Goal: Task Accomplishment & Management: Manage account settings

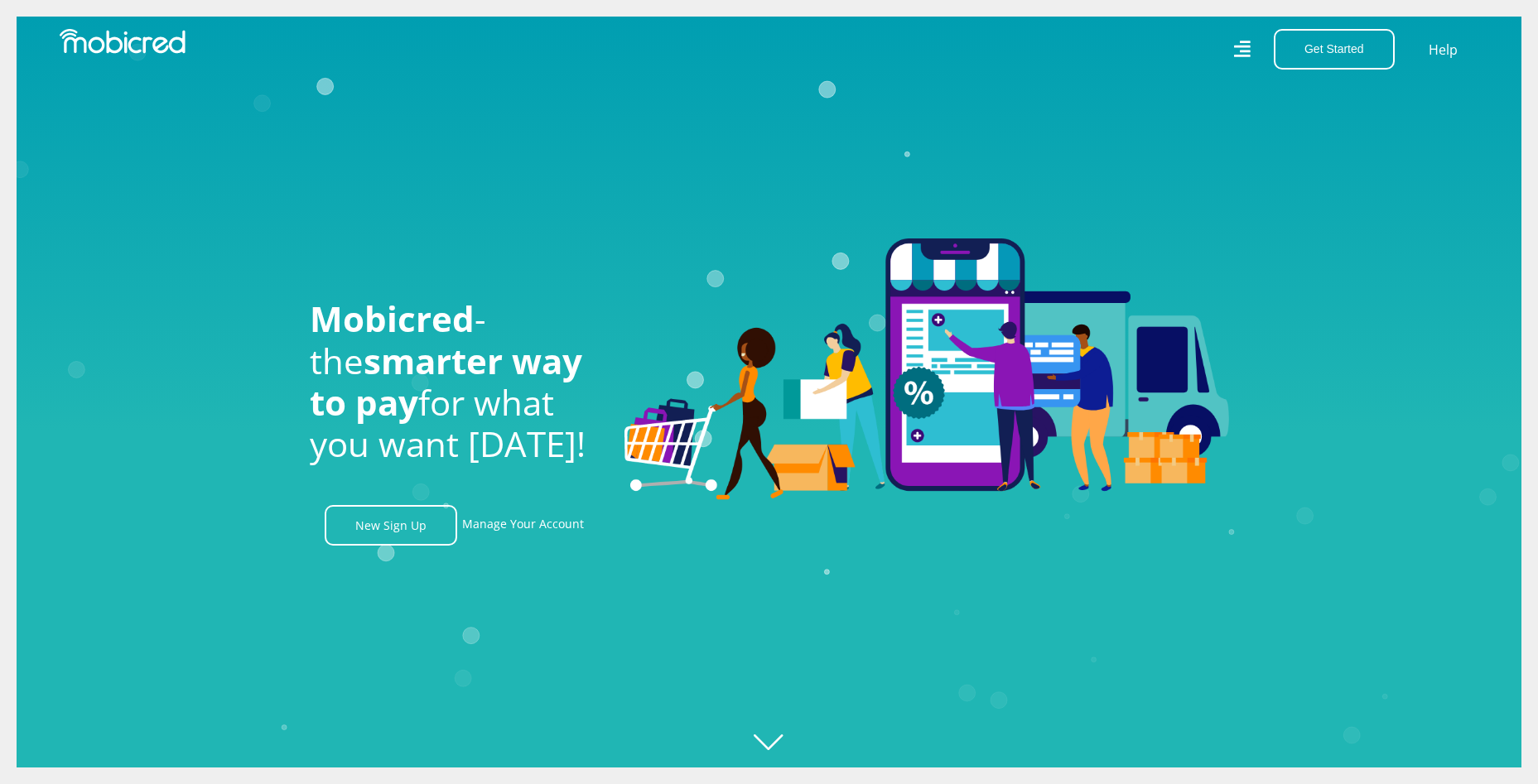
click at [1236, 56] on icon at bounding box center [1243, 49] width 17 height 17
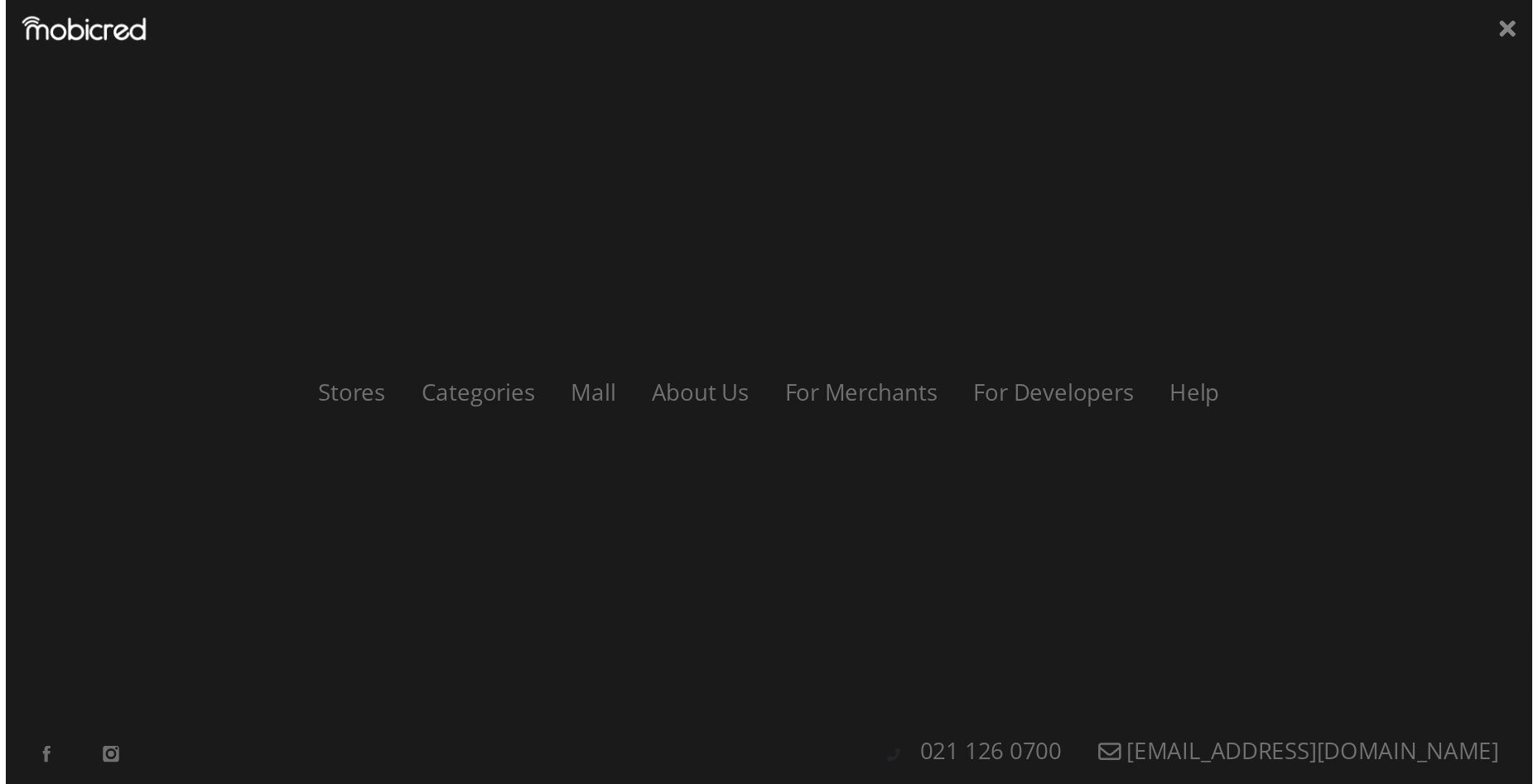
scroll to position [0, 1180]
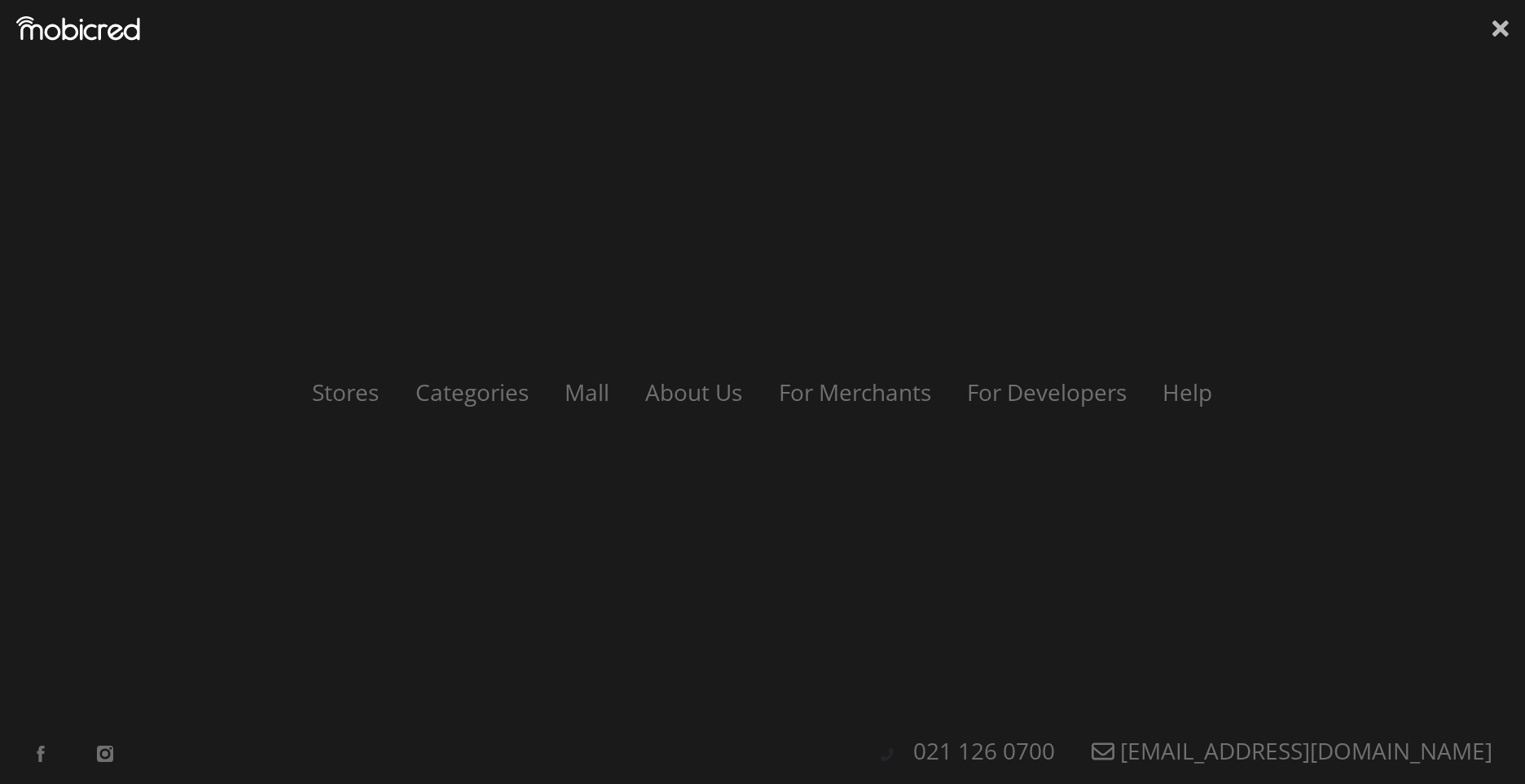
click at [1502, 22] on icon at bounding box center [1501, 29] width 17 height 24
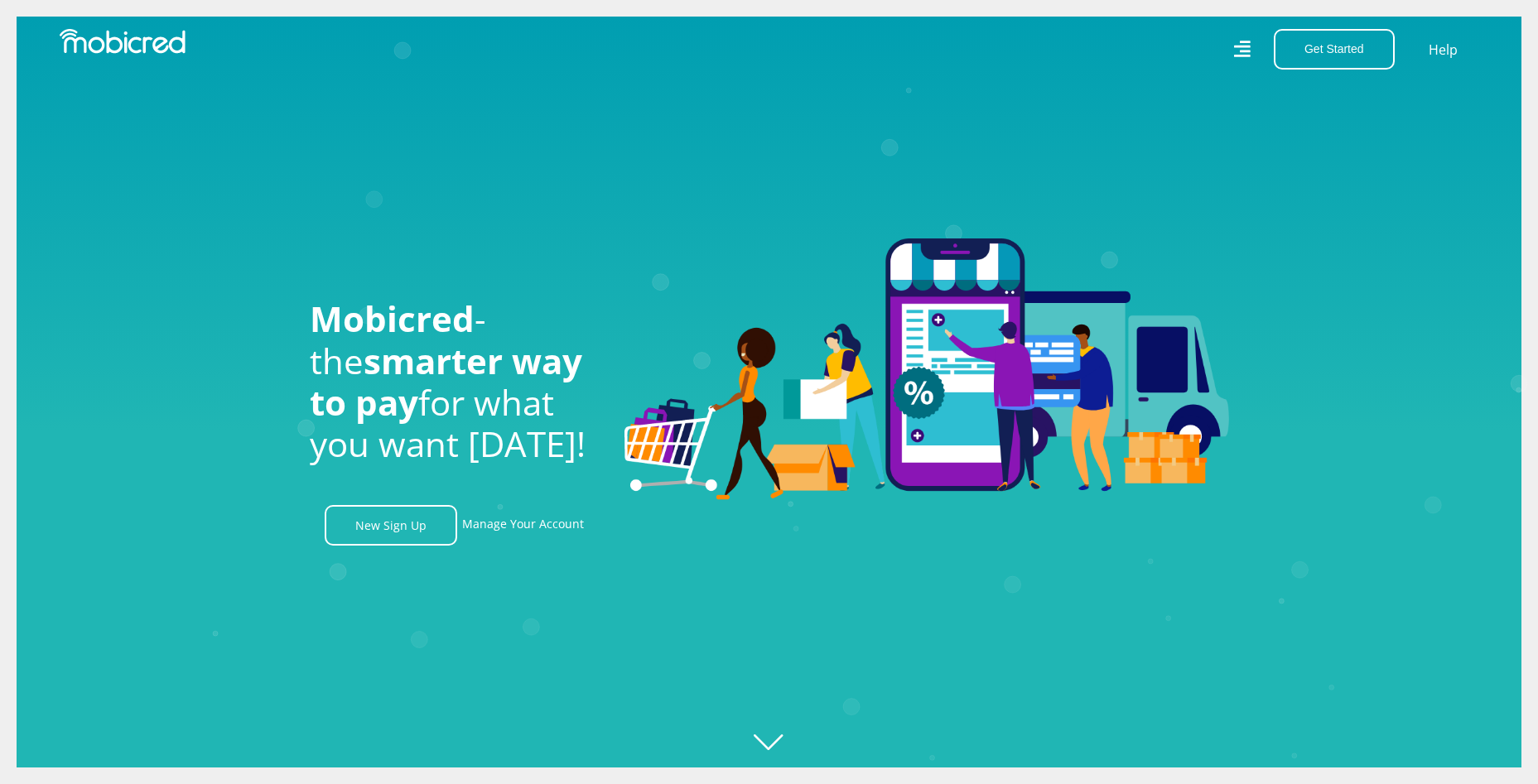
scroll to position [0, 2125]
click at [573, 527] on link "Manage Your Account" at bounding box center [524, 525] width 122 height 40
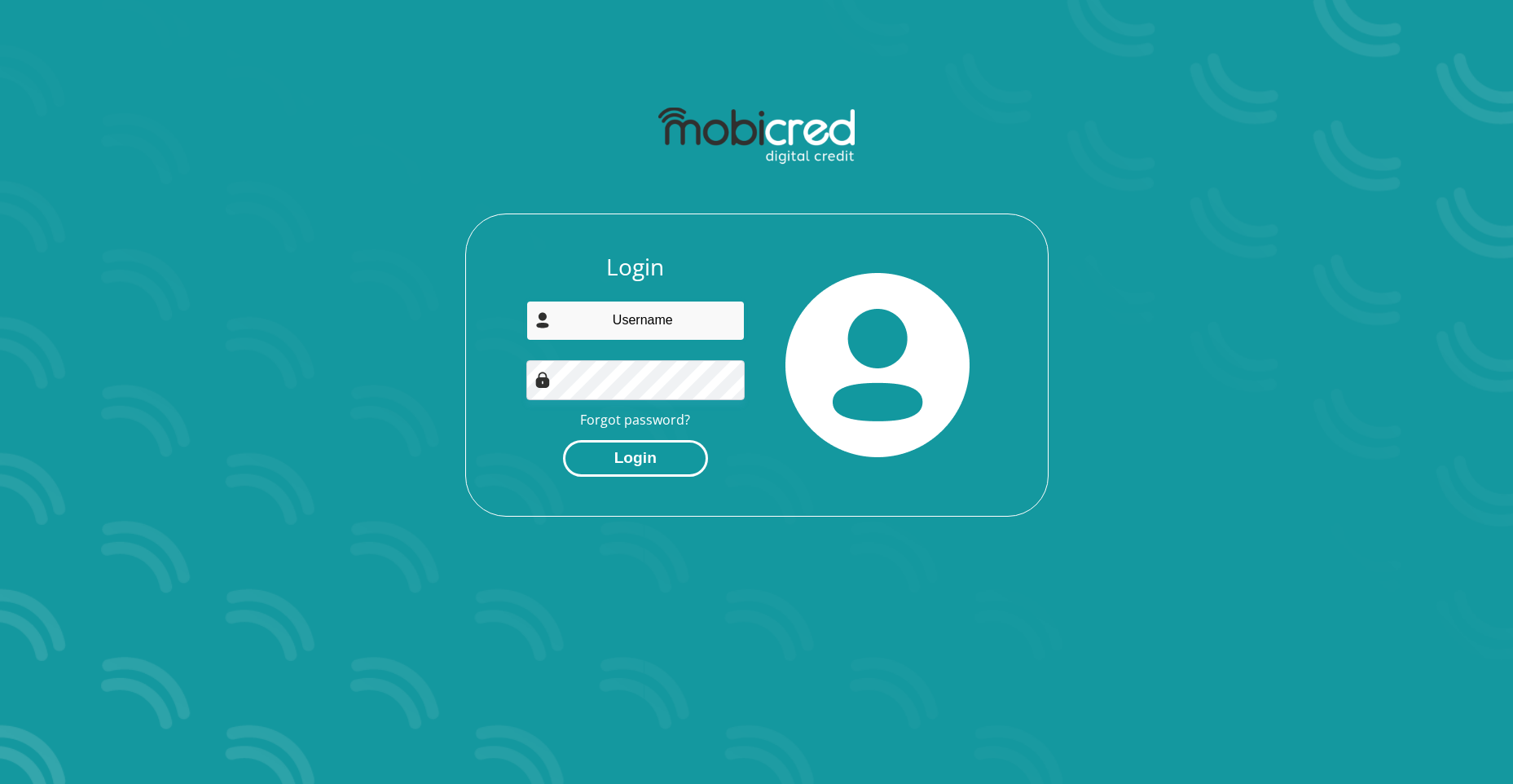
type input "kiyolinmuthen69@gmail.com"
click at [625, 453] on button "Login" at bounding box center [635, 459] width 145 height 37
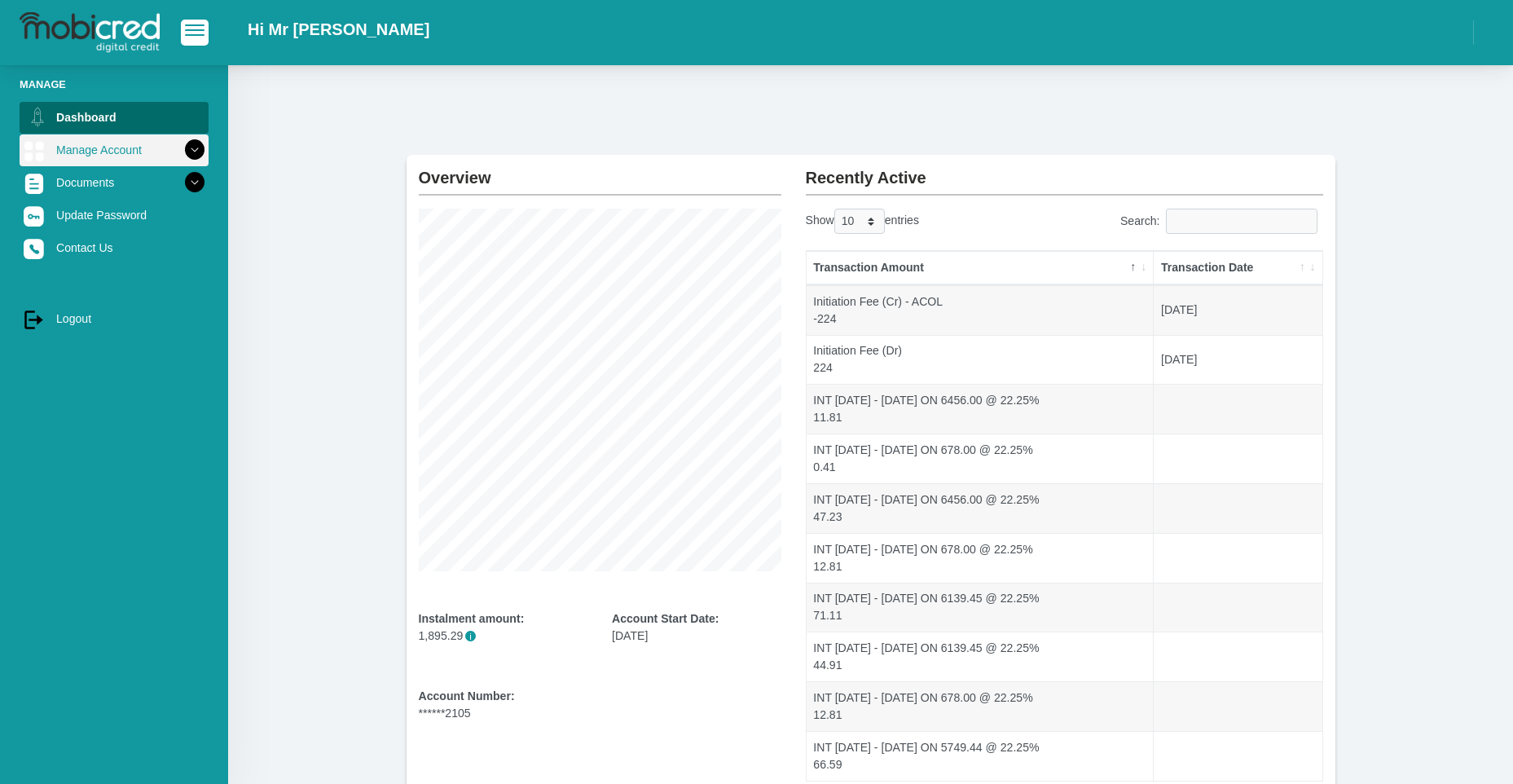
click at [161, 160] on link "Manage Account" at bounding box center [114, 149] width 189 height 31
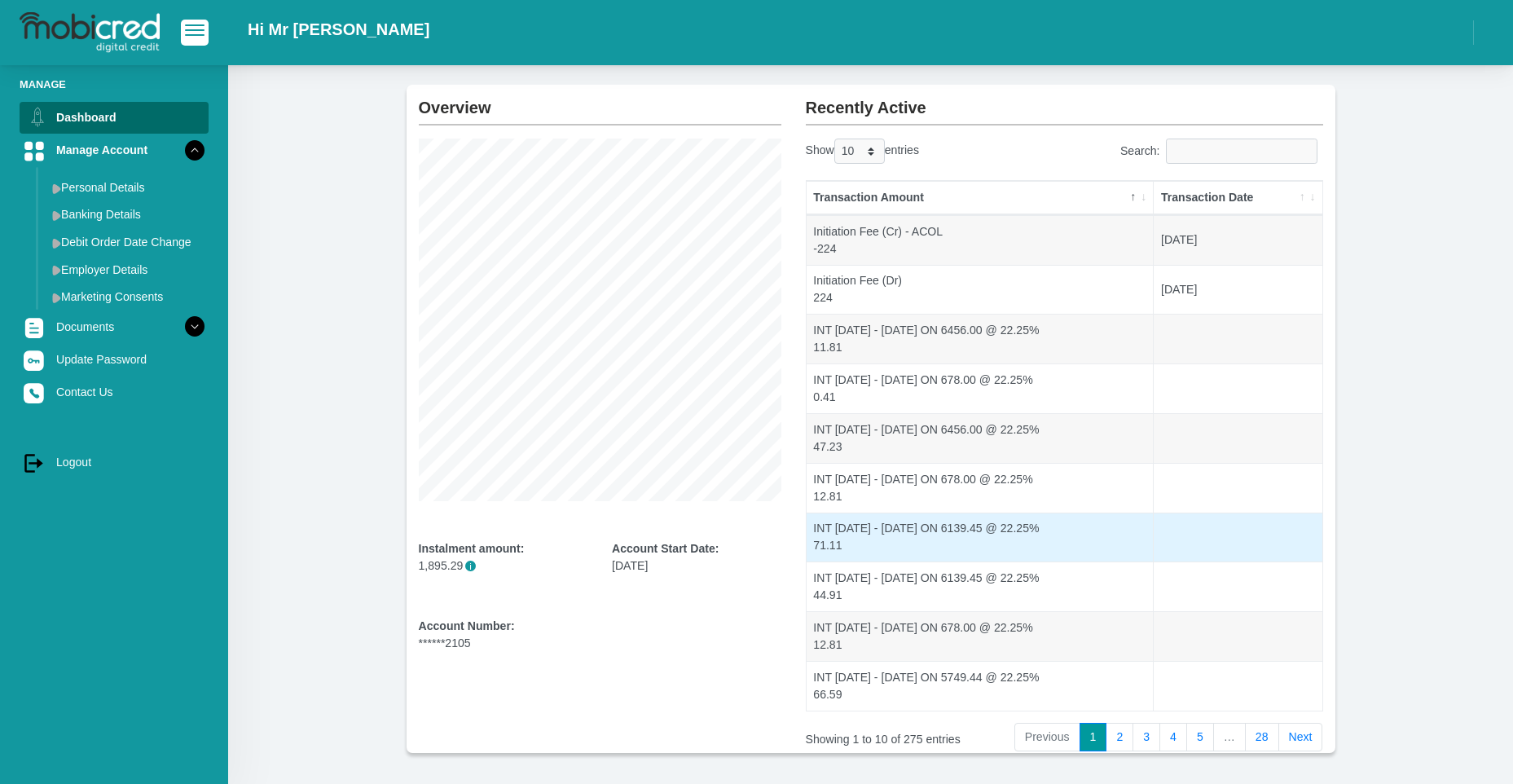
scroll to position [135, 0]
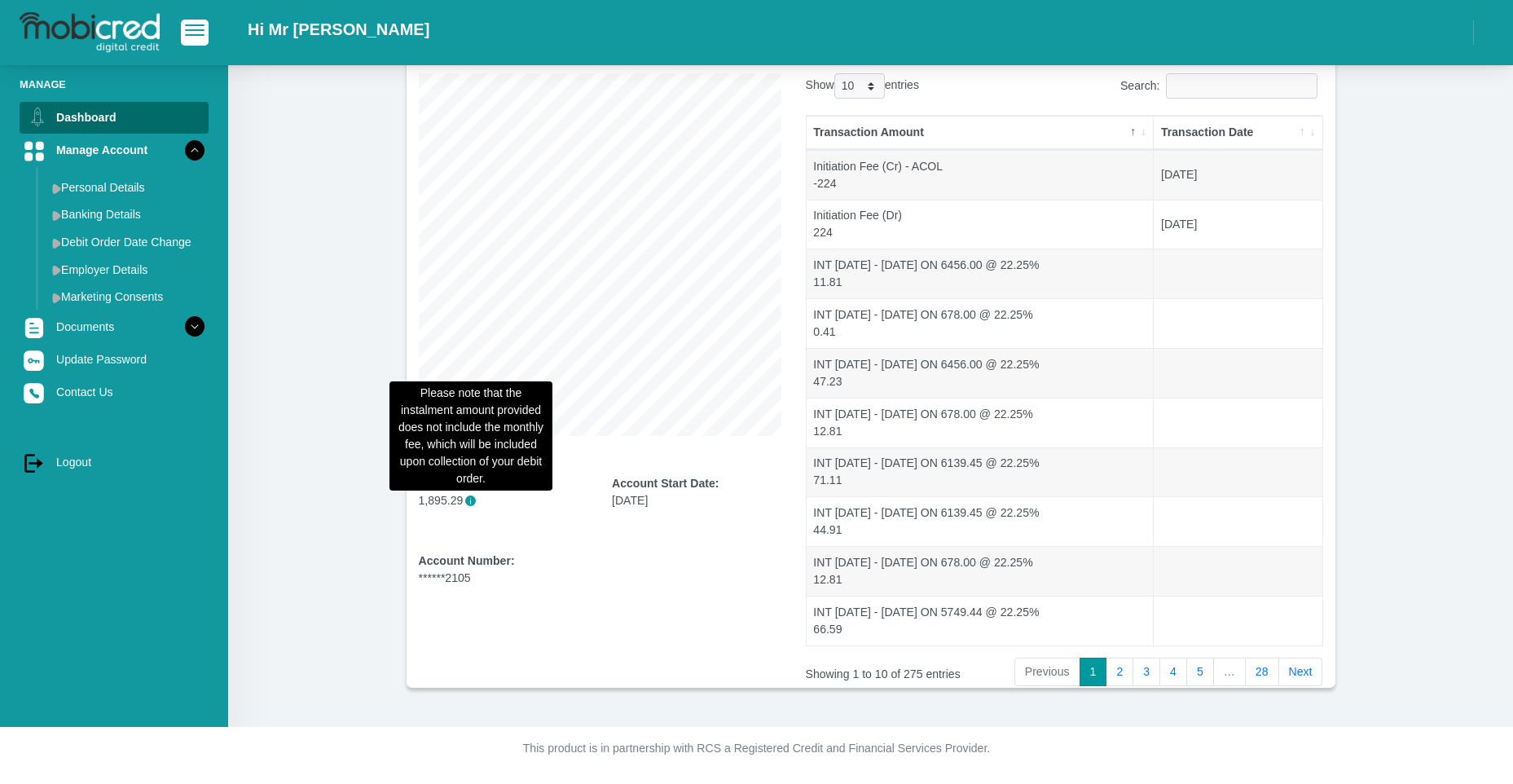
click at [469, 500] on span "i" at bounding box center [470, 500] width 10 height 10
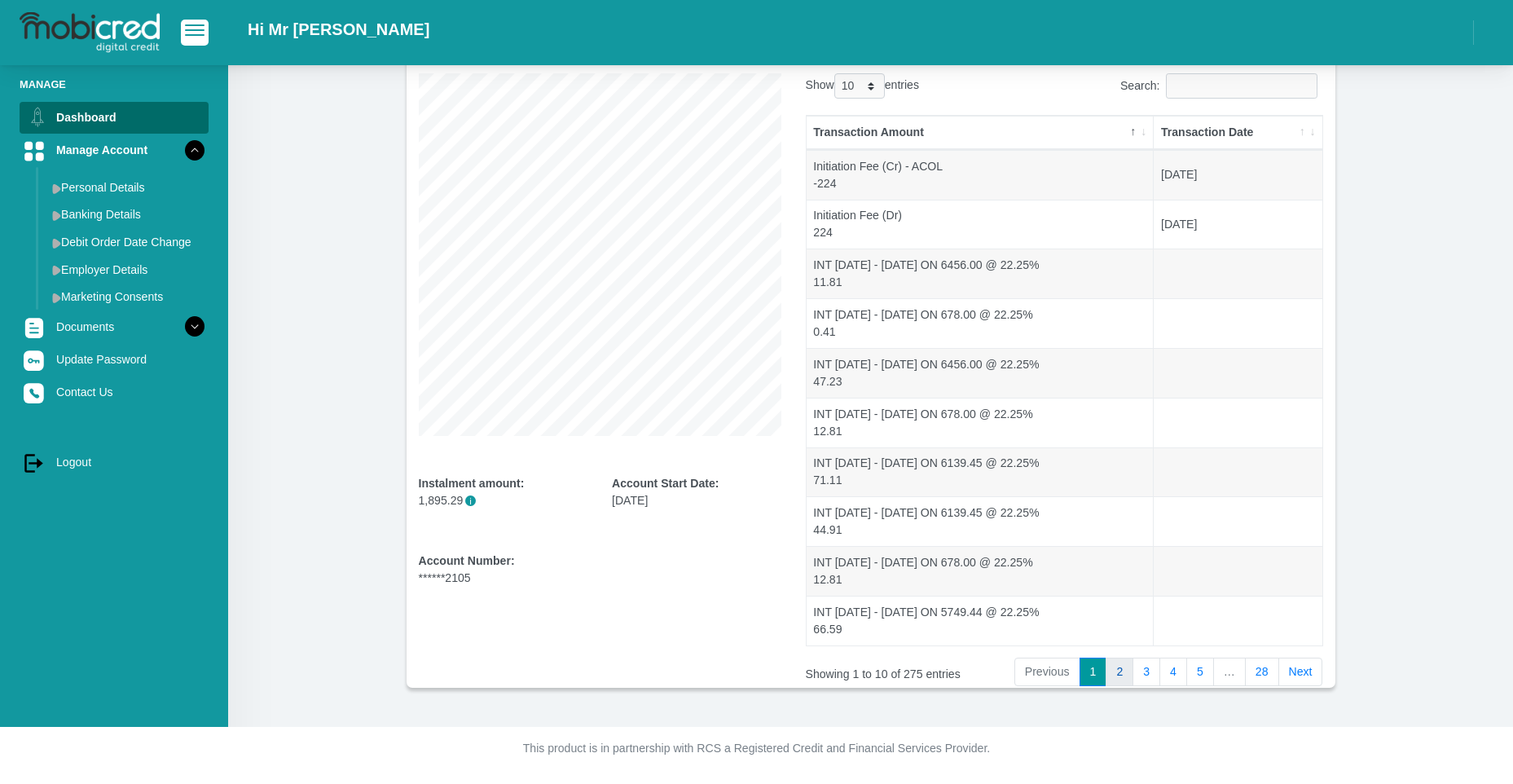
click at [1120, 666] on link "2" at bounding box center [1120, 672] width 28 height 30
click at [1196, 669] on link "5" at bounding box center [1200, 672] width 28 height 30
click at [1204, 667] on link "6" at bounding box center [1200, 672] width 28 height 30
click at [1262, 668] on link "28" at bounding box center [1261, 672] width 34 height 30
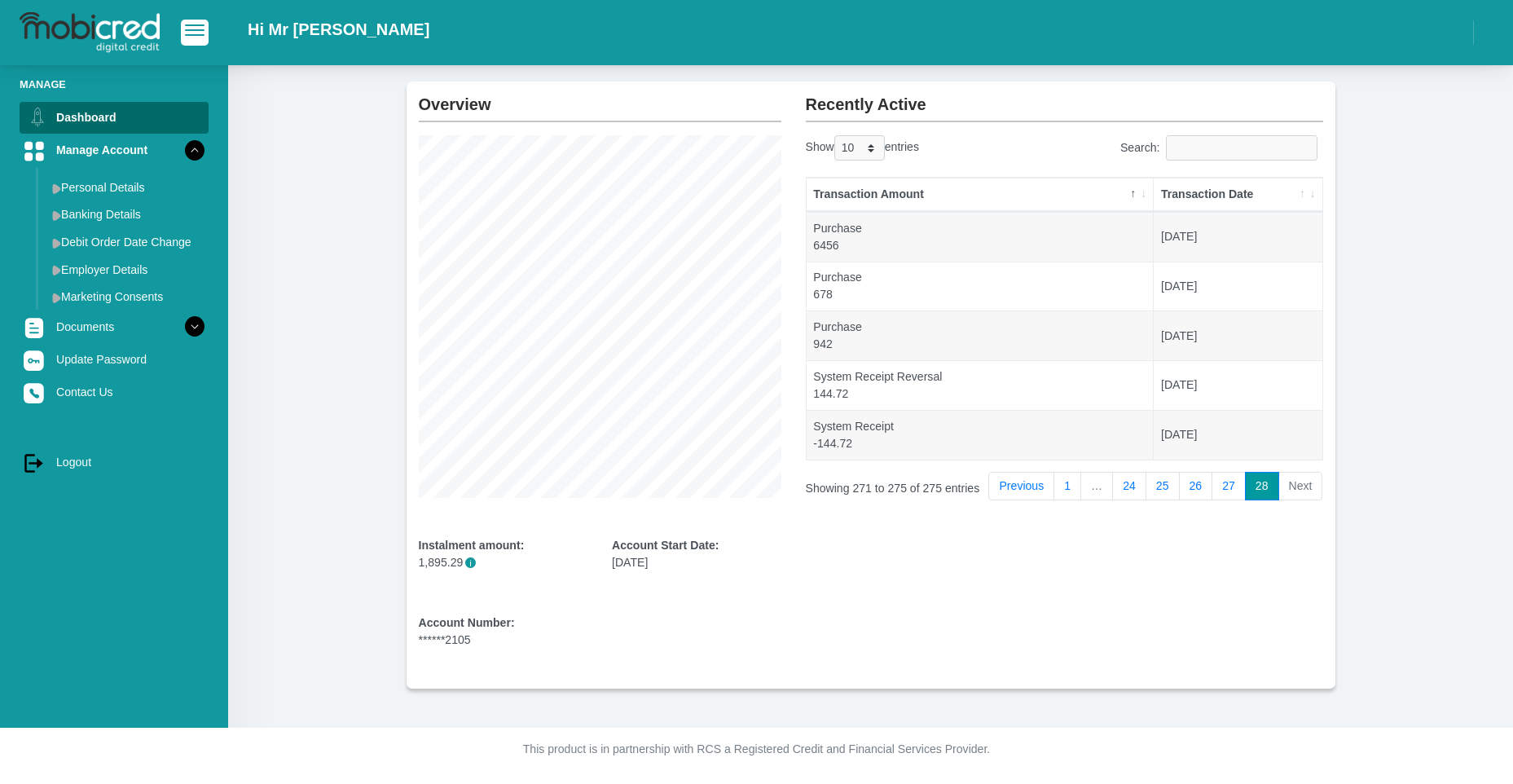
scroll to position [73, 0]
click at [127, 181] on link "Personal Details" at bounding box center [127, 188] width 163 height 26
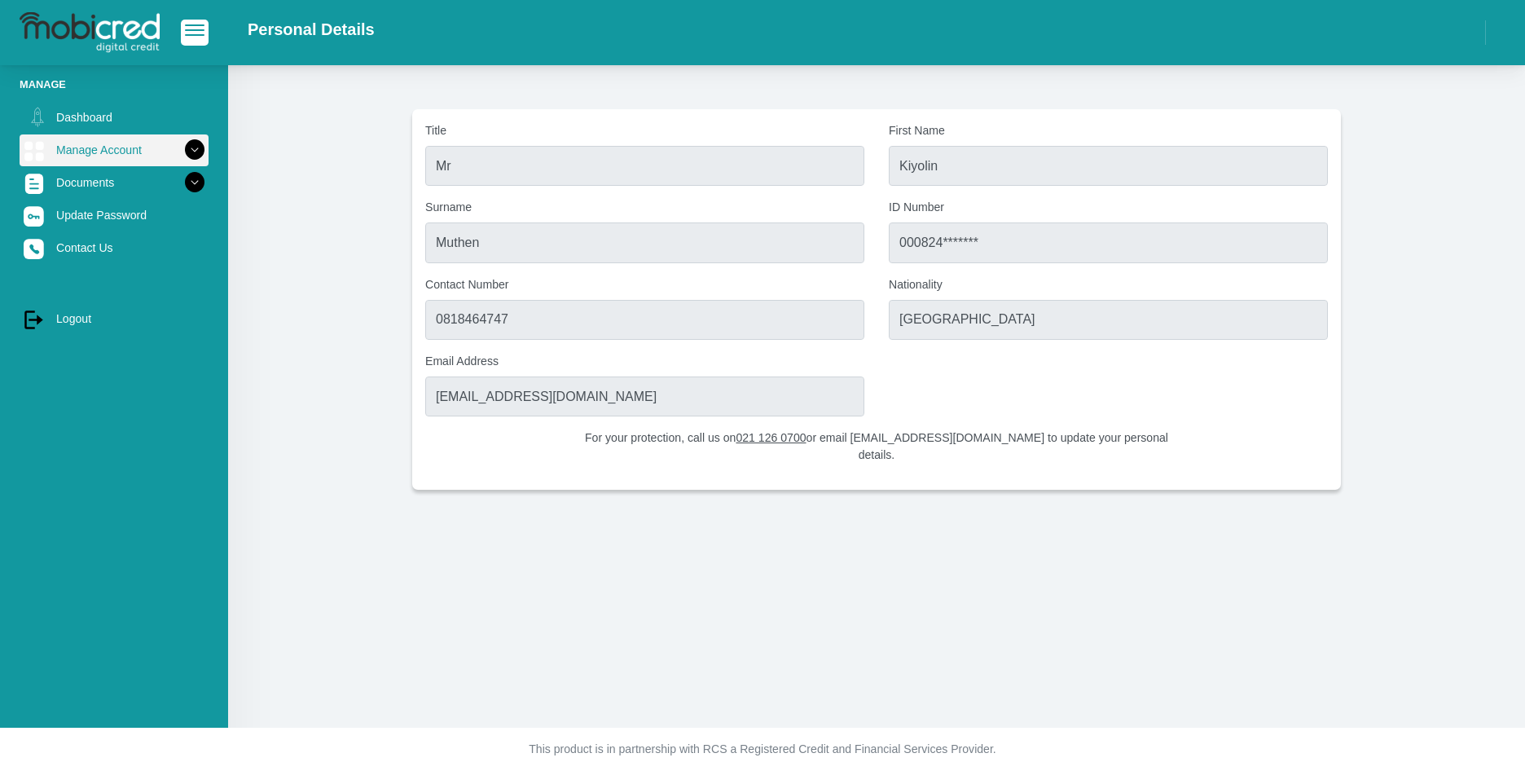
click at [181, 152] on icon at bounding box center [195, 150] width 28 height 28
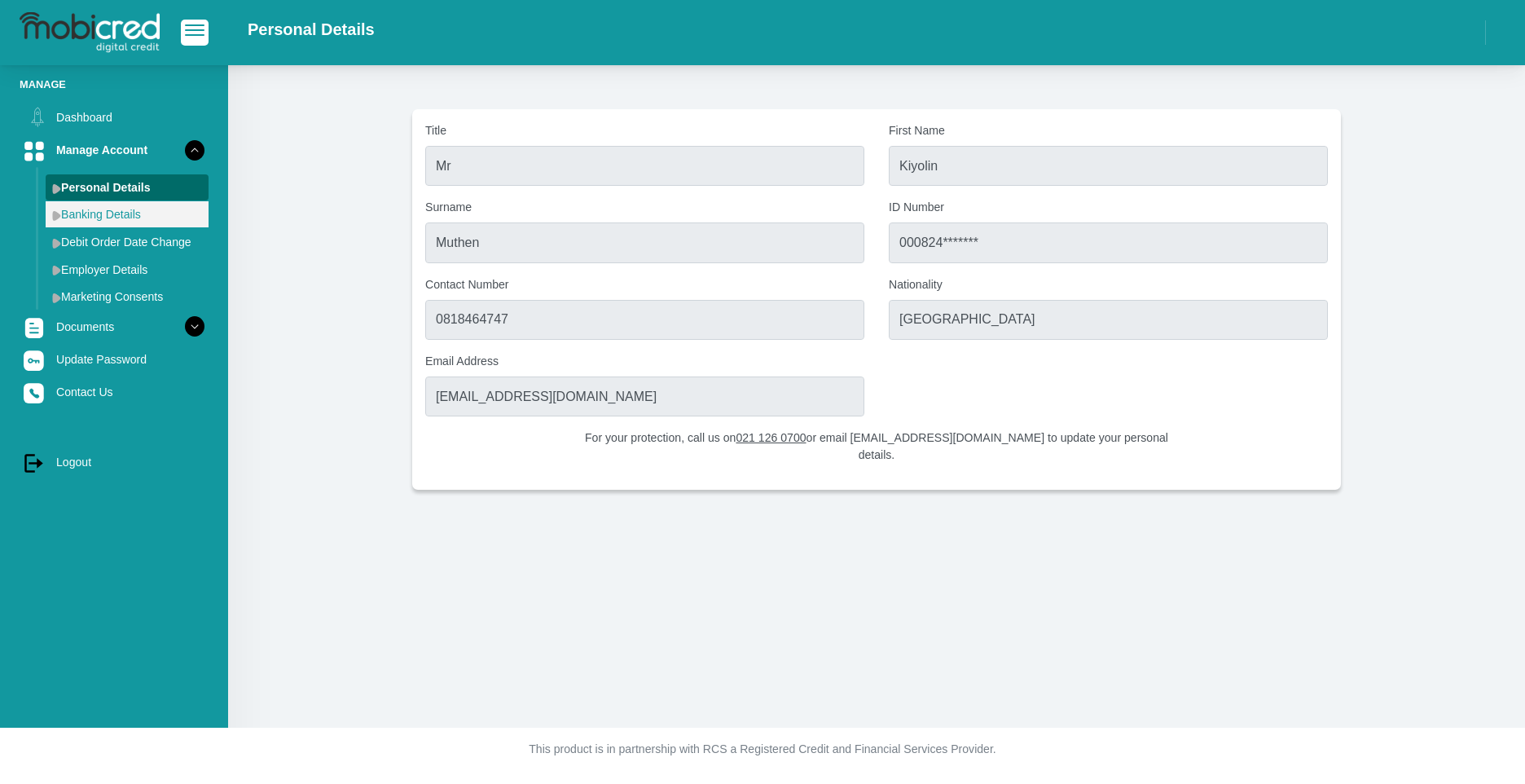
click at [117, 215] on link "Banking Details" at bounding box center [127, 214] width 163 height 26
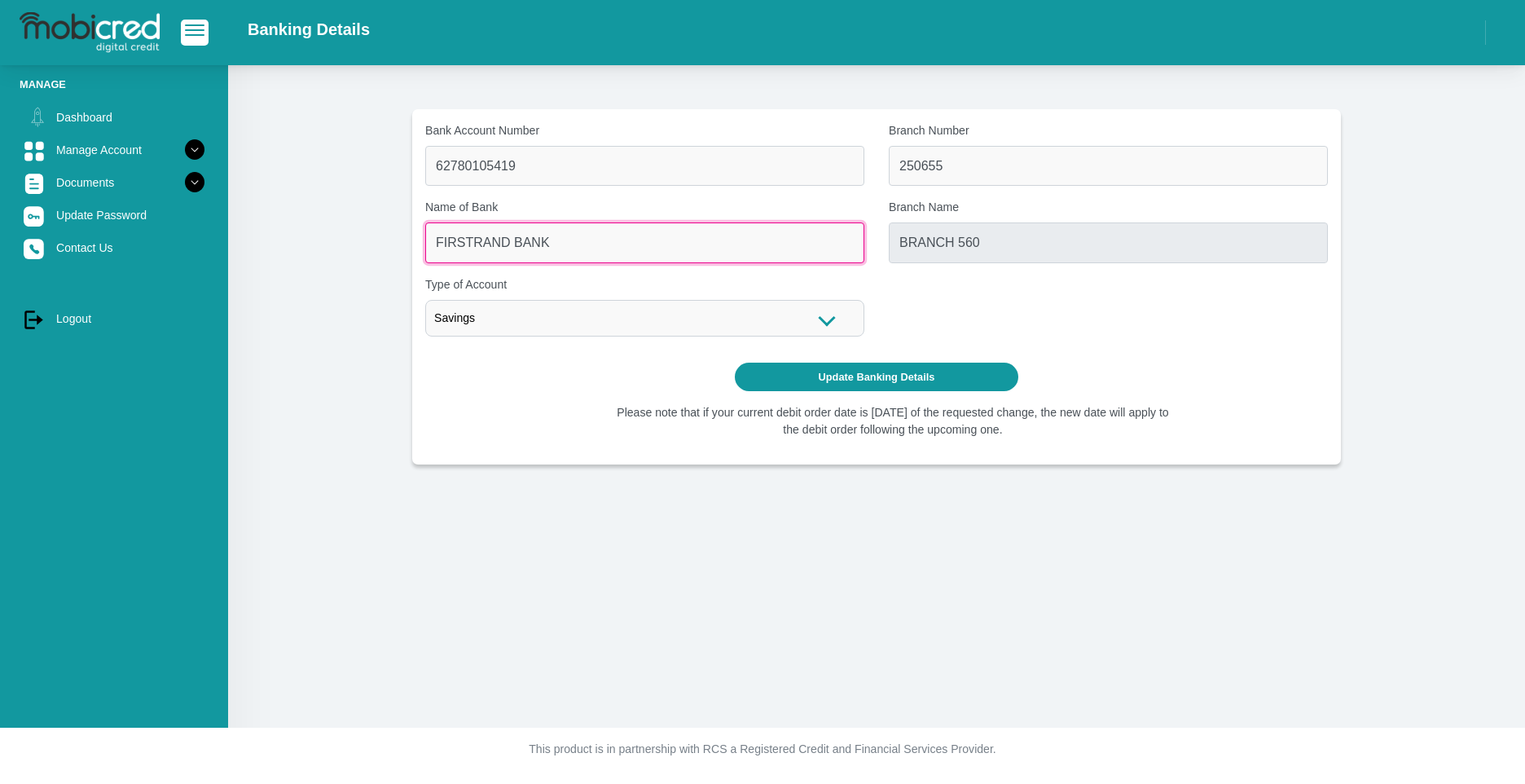
click at [604, 252] on input "FIRSTRAND BANK" at bounding box center [645, 242] width 439 height 40
click at [603, 251] on input "FIRSTRAND BANK" at bounding box center [645, 242] width 439 height 40
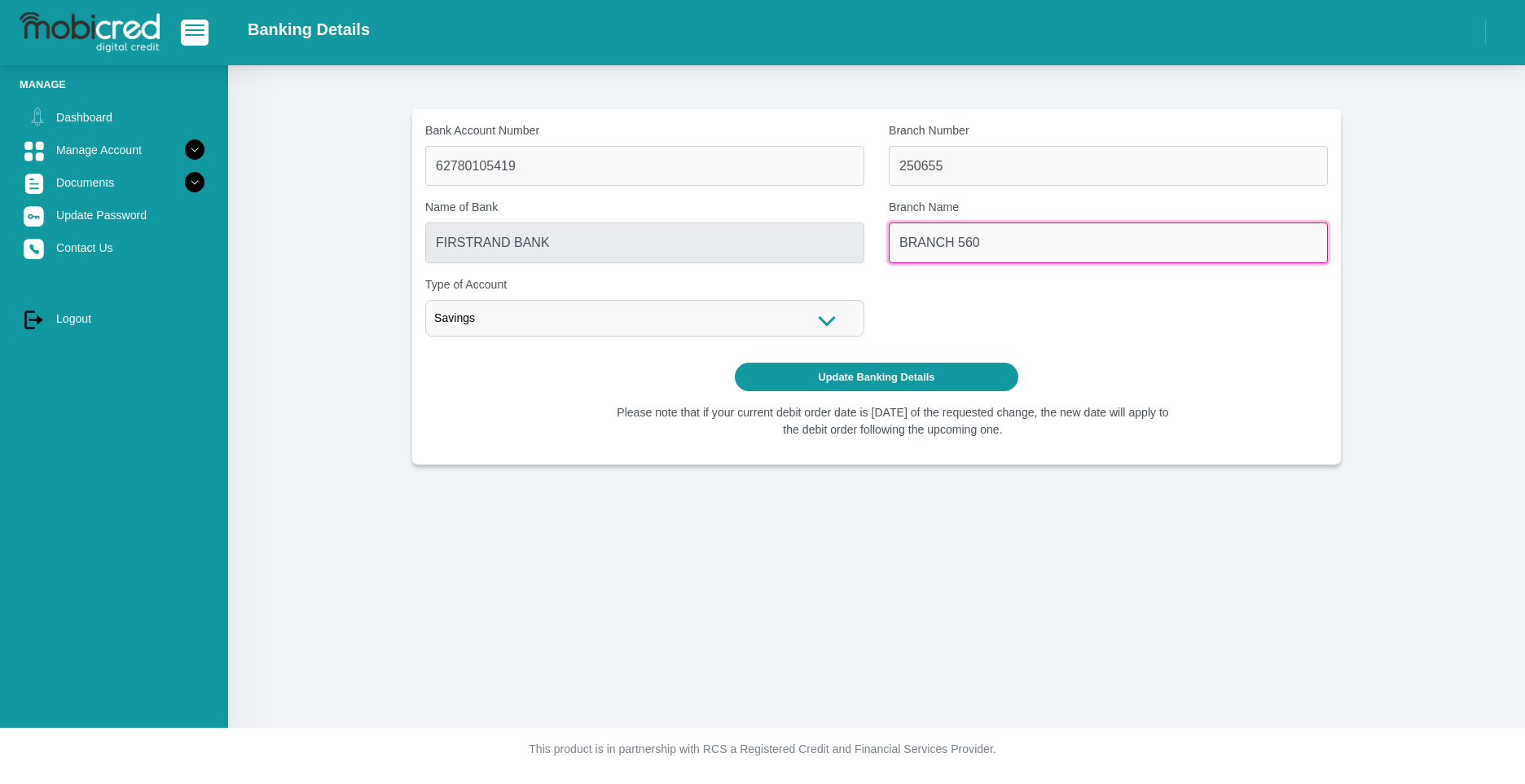
click at [1000, 260] on input "BRANCH 560" at bounding box center [1108, 242] width 439 height 40
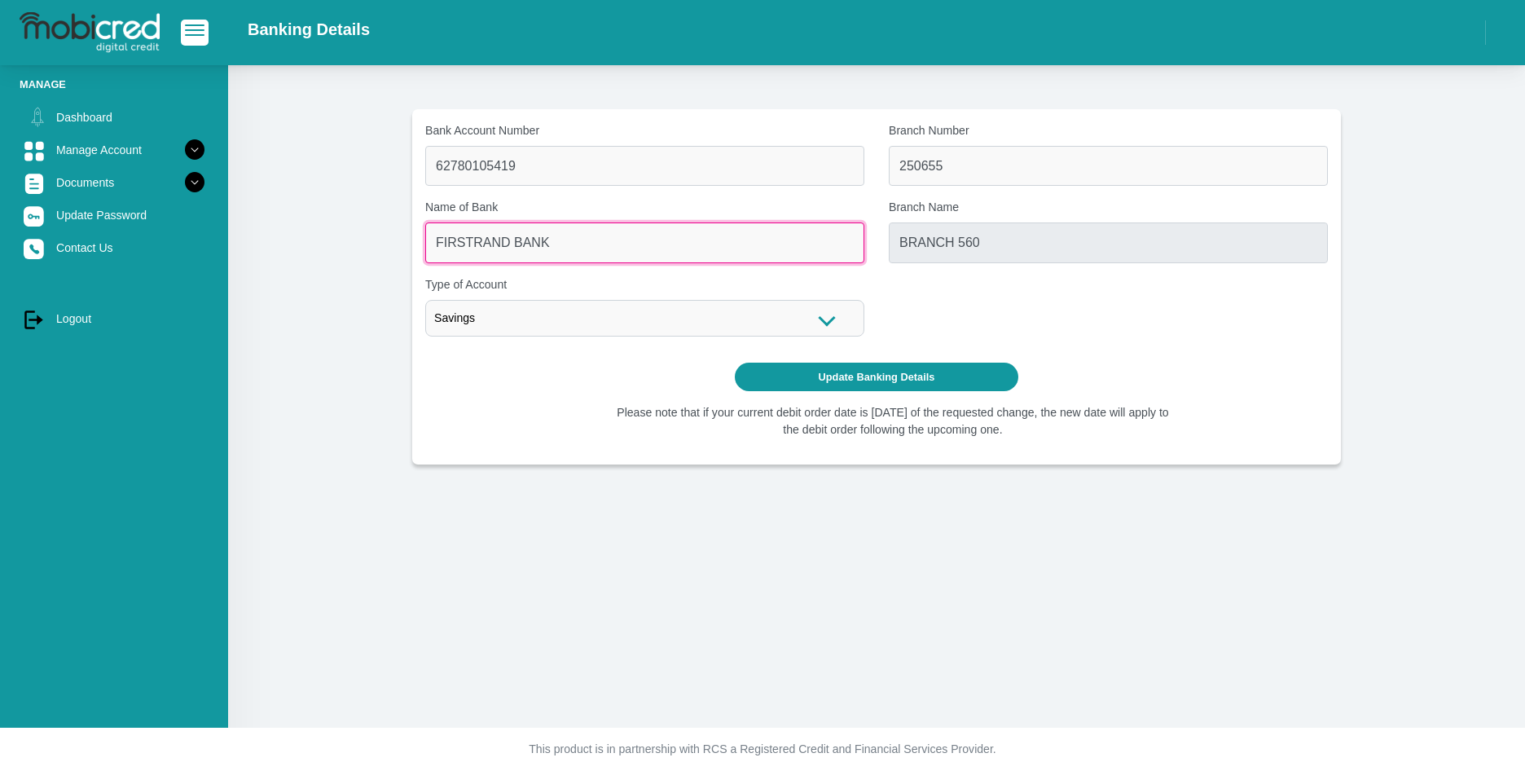
click at [803, 247] on input "FIRSTRAND BANK" at bounding box center [645, 242] width 439 height 40
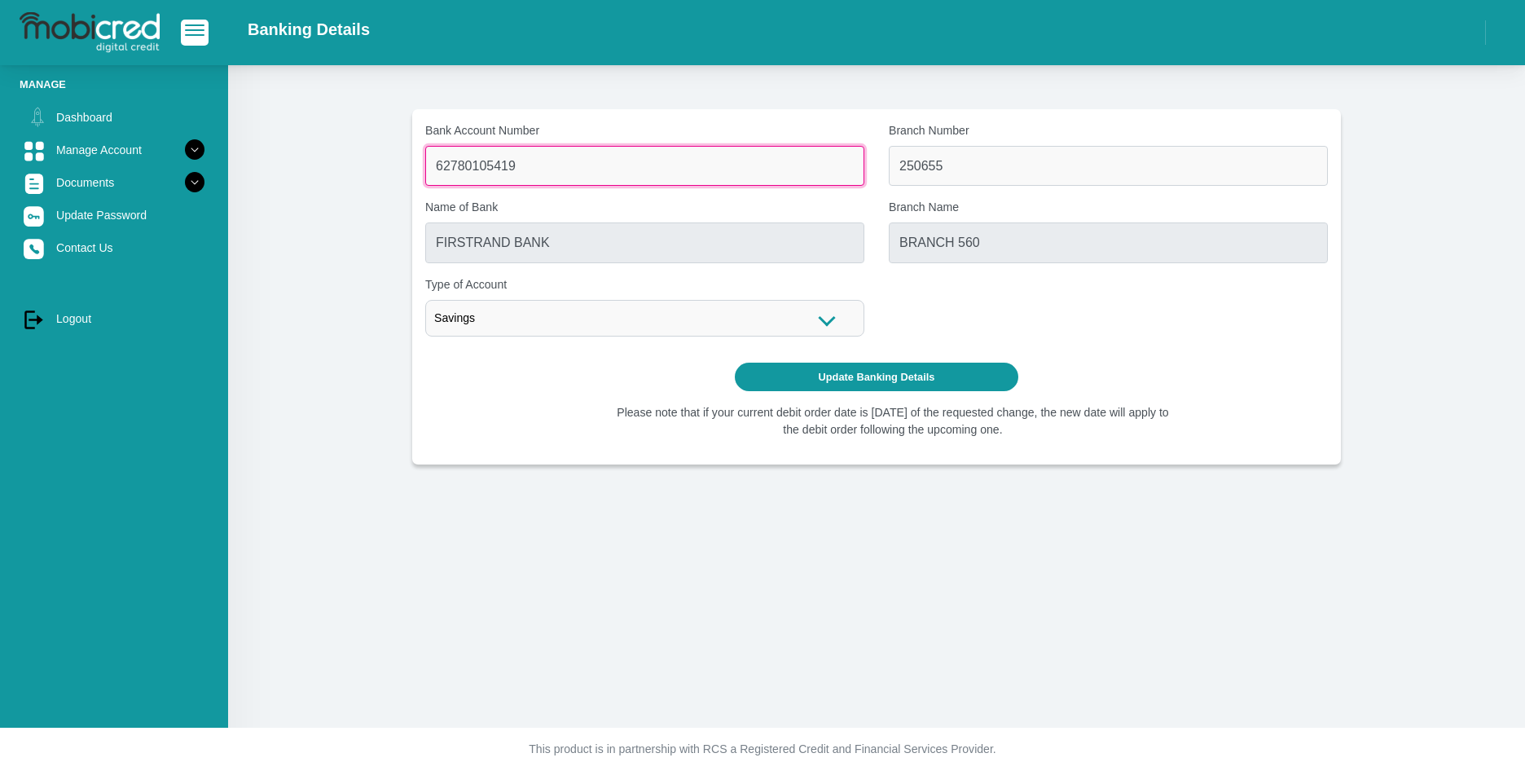
click at [646, 170] on input "62780105419" at bounding box center [645, 165] width 439 height 40
click at [632, 172] on input "62780105419" at bounding box center [645, 165] width 439 height 40
type input "6"
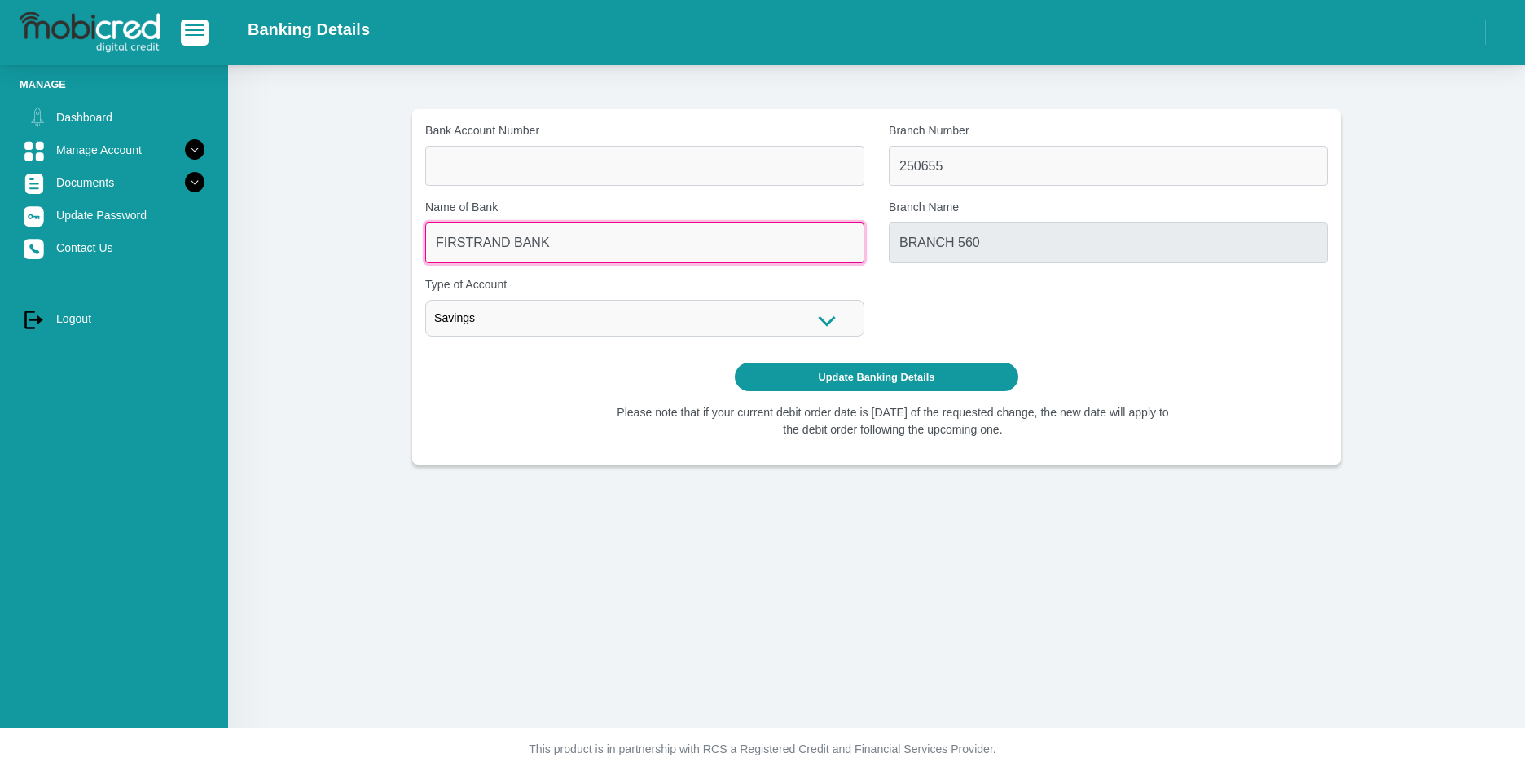
click at [708, 260] on input "FIRSTRAND BANK" at bounding box center [645, 242] width 439 height 40
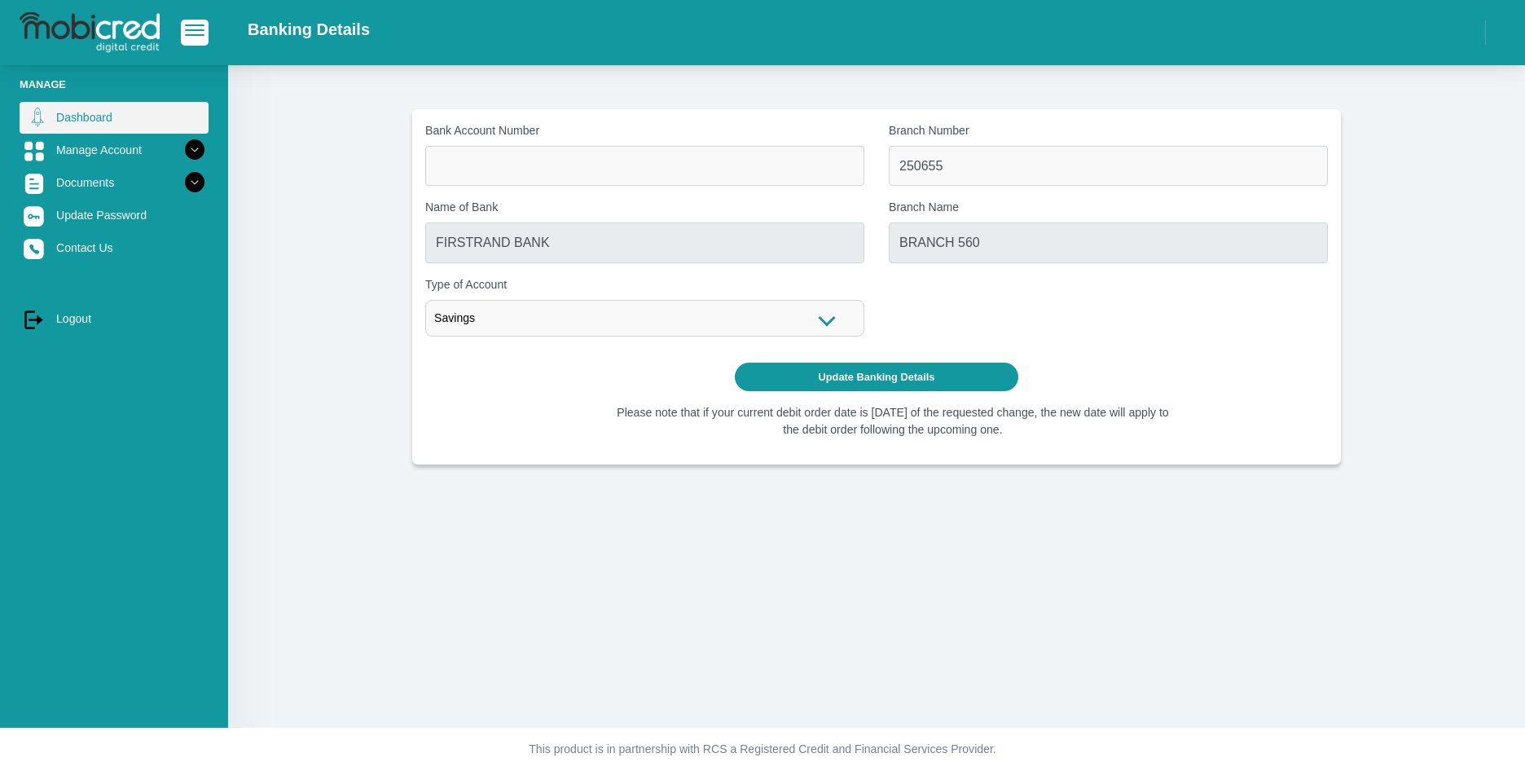
click at [76, 111] on link "Dashboard" at bounding box center [114, 116] width 189 height 31
click at [86, 154] on link "Manage Account" at bounding box center [114, 149] width 189 height 31
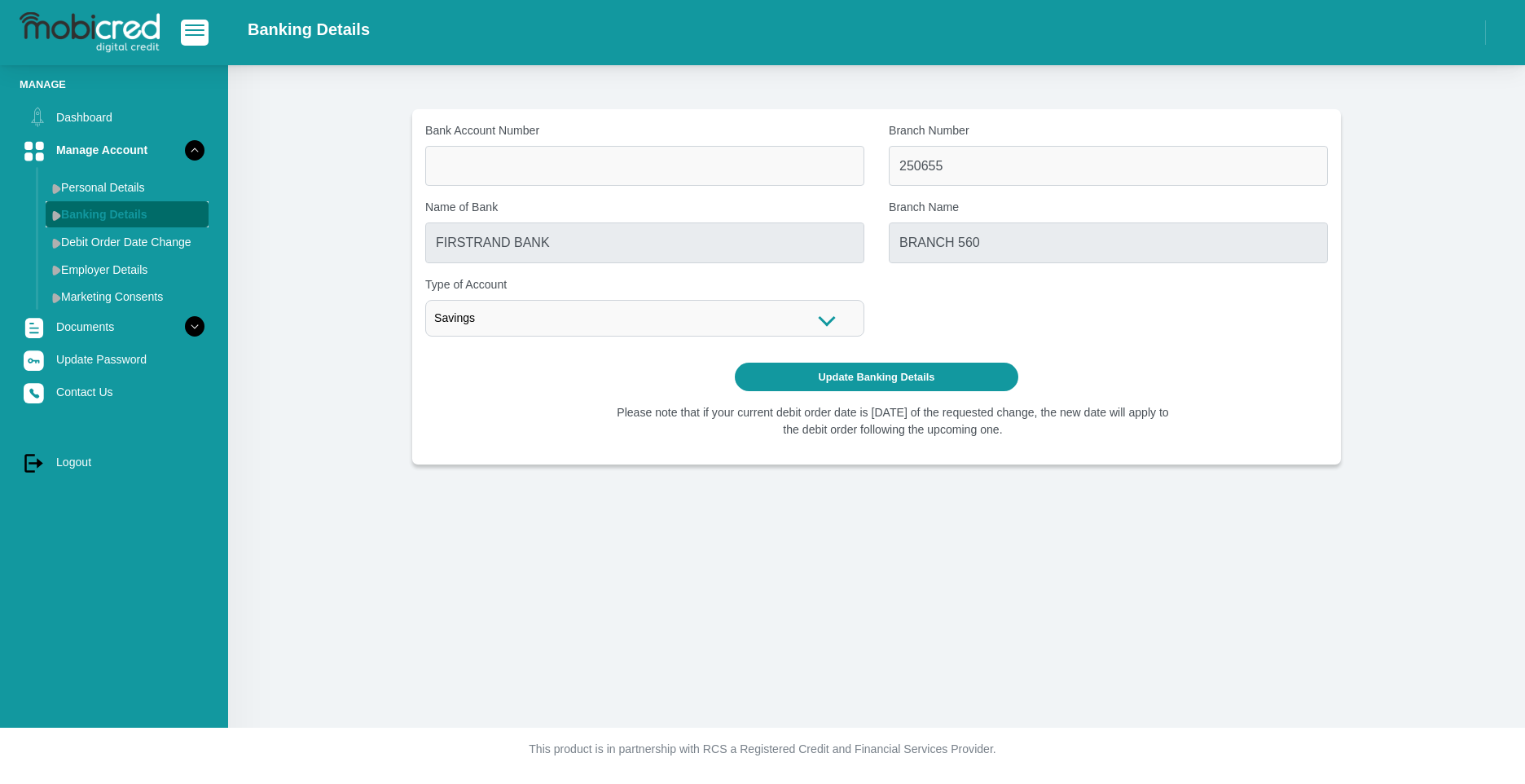
click at [97, 227] on link "Banking Details" at bounding box center [127, 214] width 163 height 26
click at [97, 290] on link "Marketing Consents" at bounding box center [127, 297] width 163 height 26
click at [80, 368] on link "Update Password" at bounding box center [114, 359] width 189 height 31
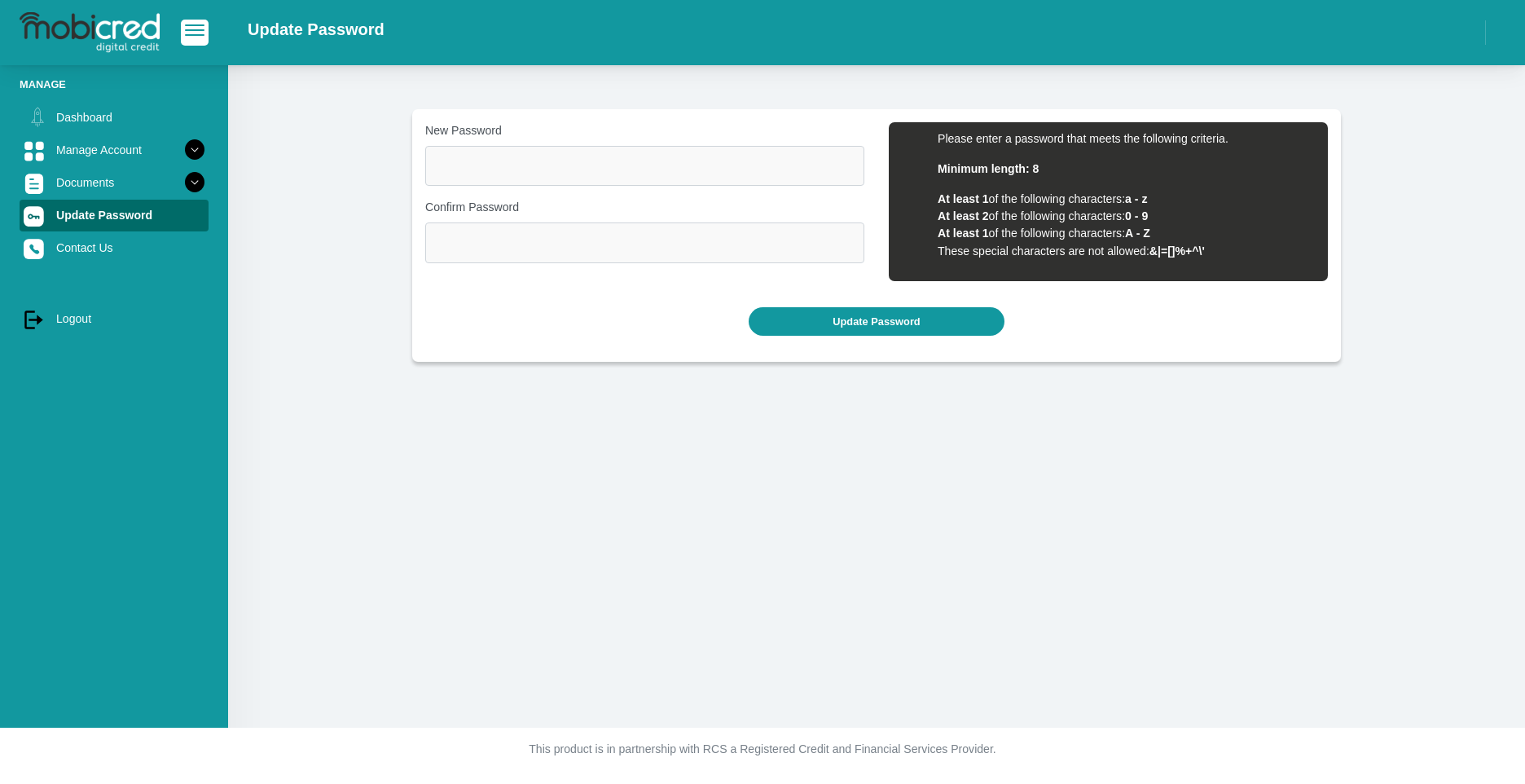
click at [321, 161] on section "New Password Please input valid password Confirm Password Please input valid pa…" at bounding box center [877, 235] width 1248 height 252
click at [103, 187] on link "Documents" at bounding box center [114, 182] width 189 height 31
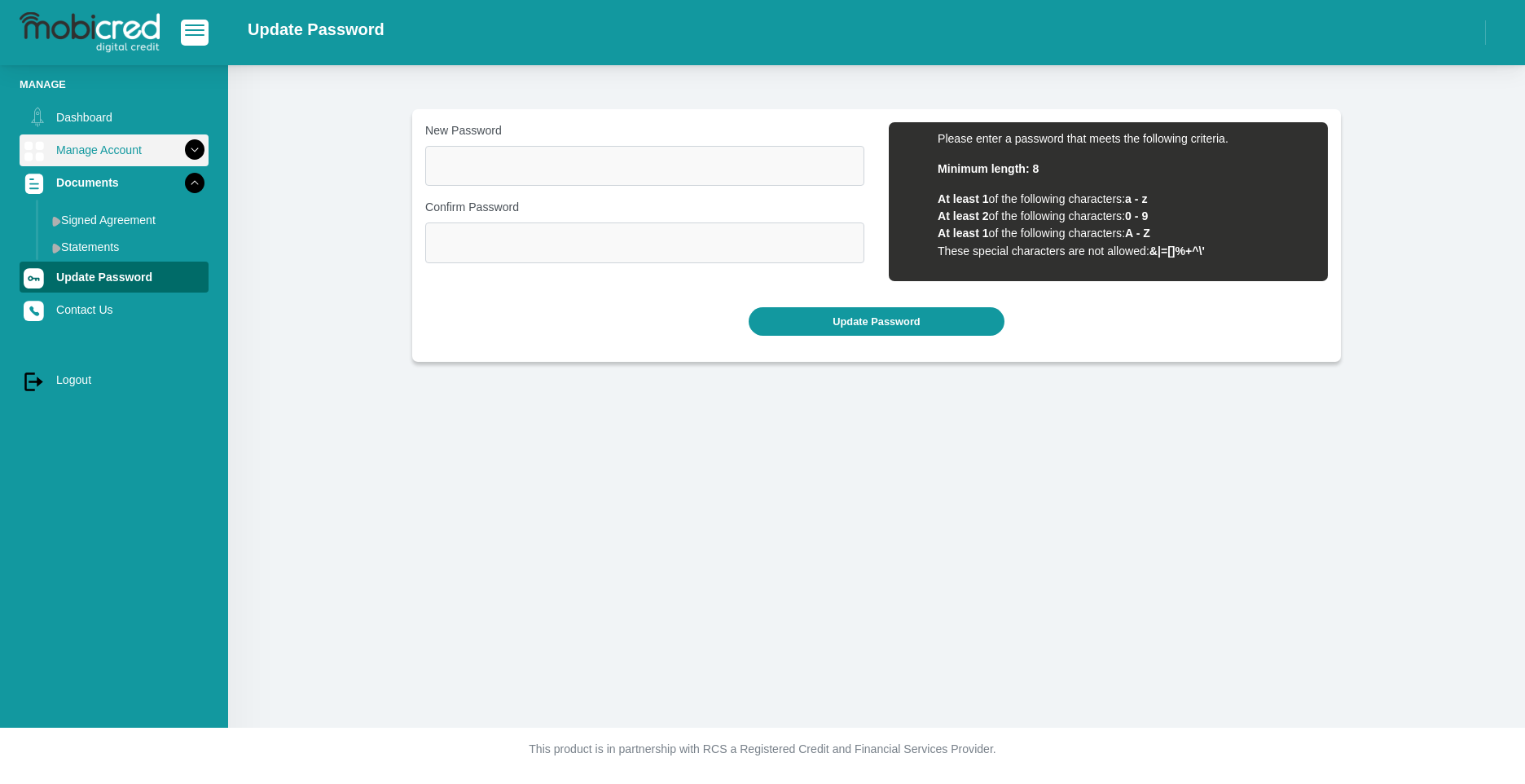
click at [95, 146] on link "Manage Account" at bounding box center [114, 149] width 189 height 31
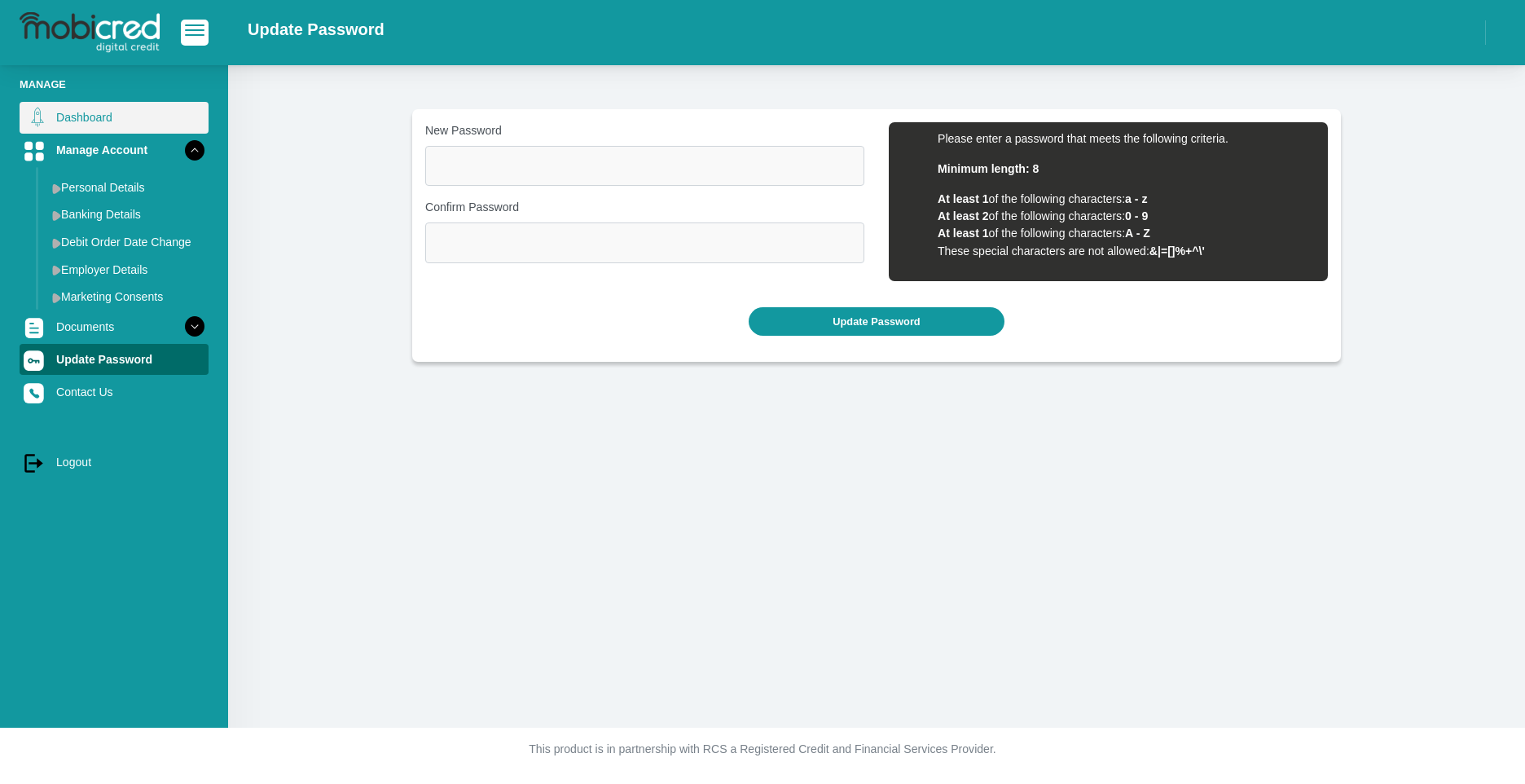
click at [89, 114] on link "Dashboard" at bounding box center [114, 116] width 189 height 31
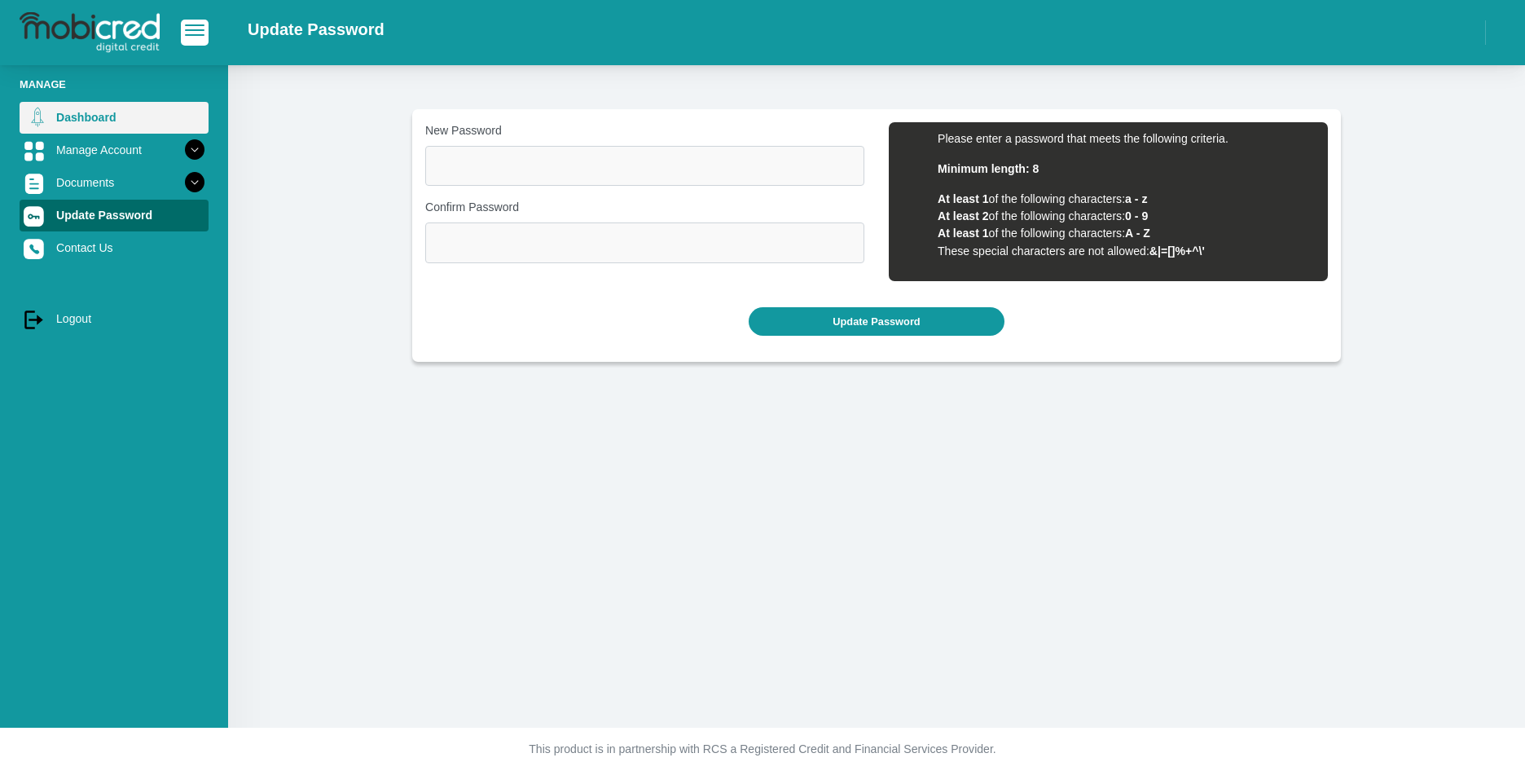
click at [89, 114] on link "Dashboard" at bounding box center [114, 116] width 189 height 31
click at [188, 25] on span "button" at bounding box center [194, 25] width 19 height 2
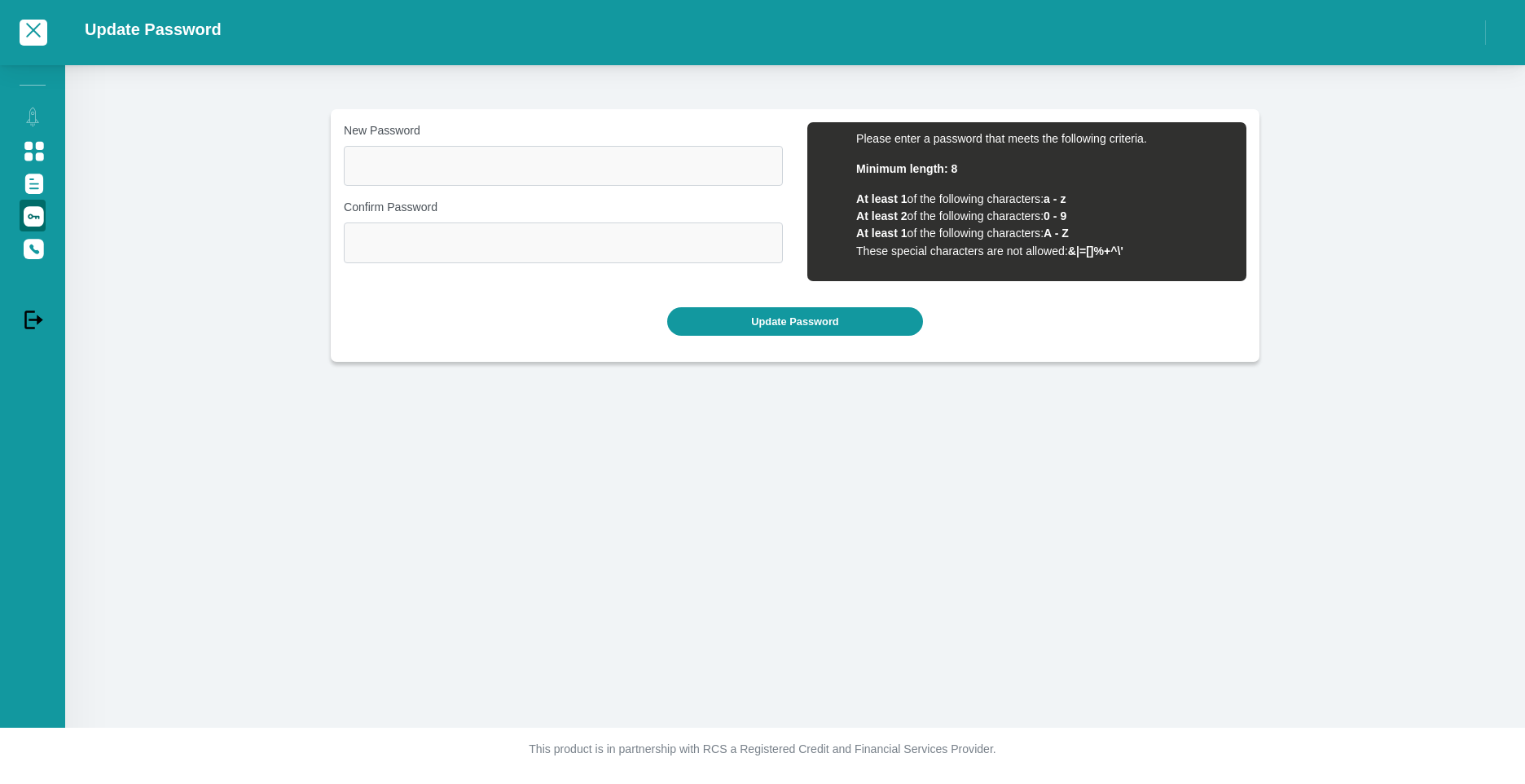
click at [31, 36] on span "button" at bounding box center [33, 30] width 19 height 11
